Goal: Information Seeking & Learning: Find specific fact

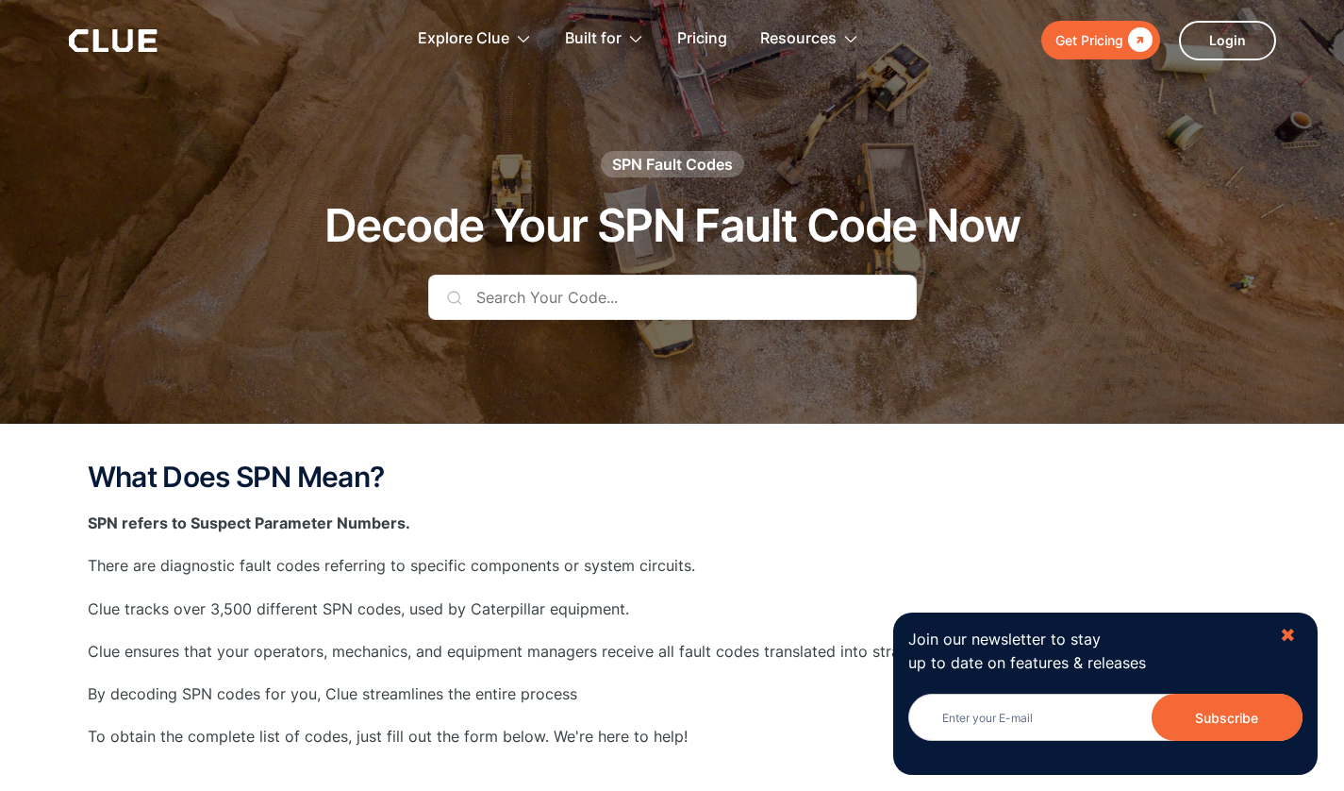
click at [1288, 631] on div "✖" at bounding box center [1288, 636] width 16 height 24
click at [1291, 641] on div "✖" at bounding box center [1288, 636] width 16 height 24
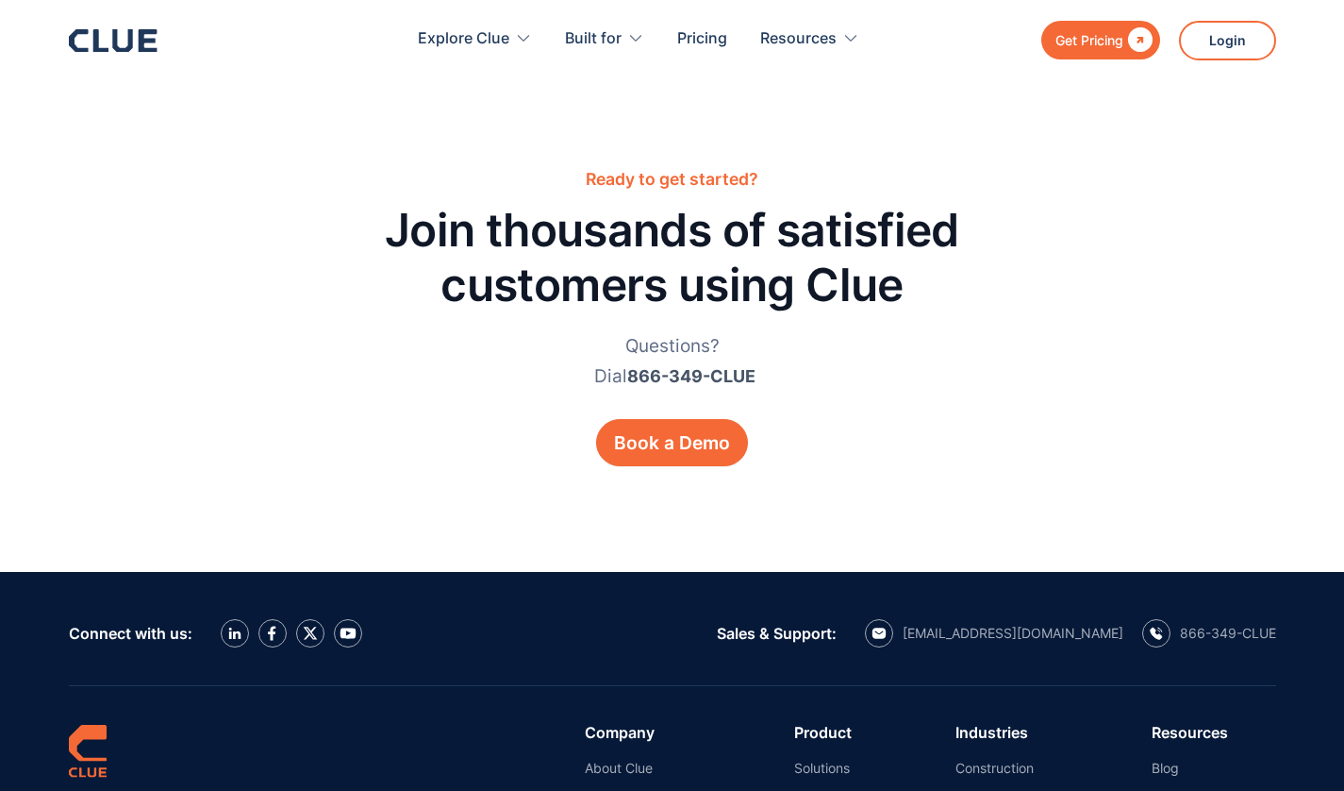
scroll to position [3743, 0]
